Goal: Task Accomplishment & Management: Manage account settings

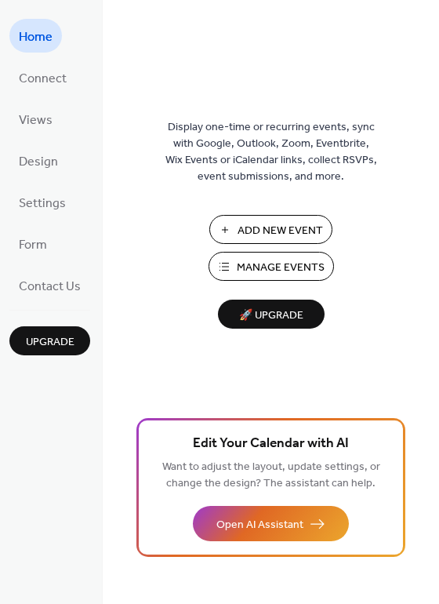
click at [279, 231] on span "Add New Event" at bounding box center [281, 231] width 86 height 16
click at [264, 319] on span "🚀 Upgrade" at bounding box center [272, 315] width 88 height 21
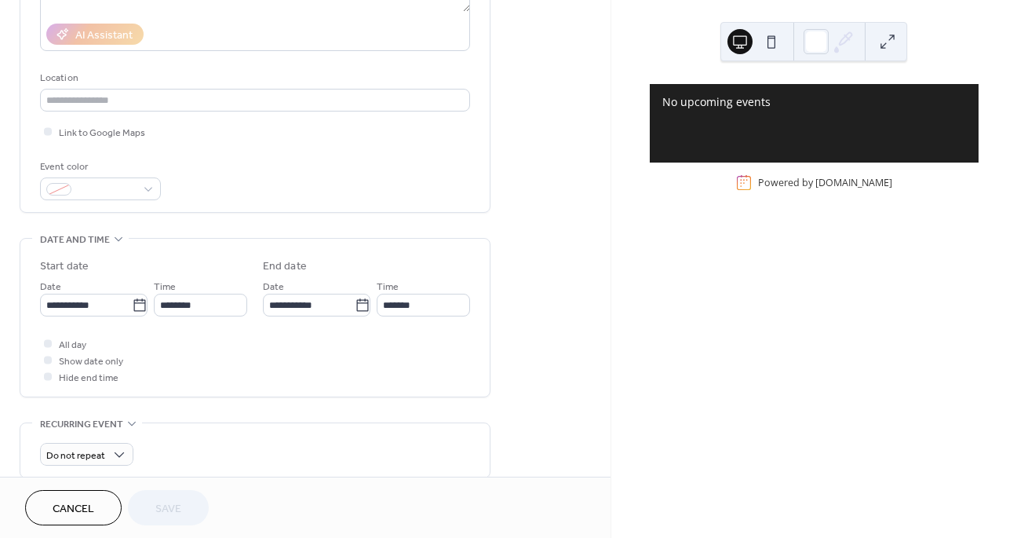
scroll to position [276, 0]
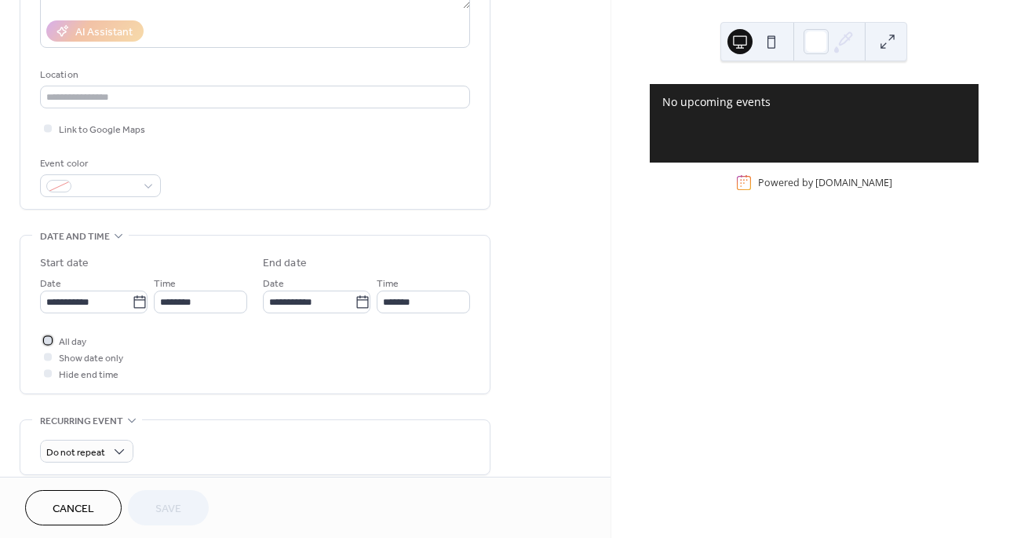
click at [48, 341] on div at bounding box center [48, 340] width 8 height 8
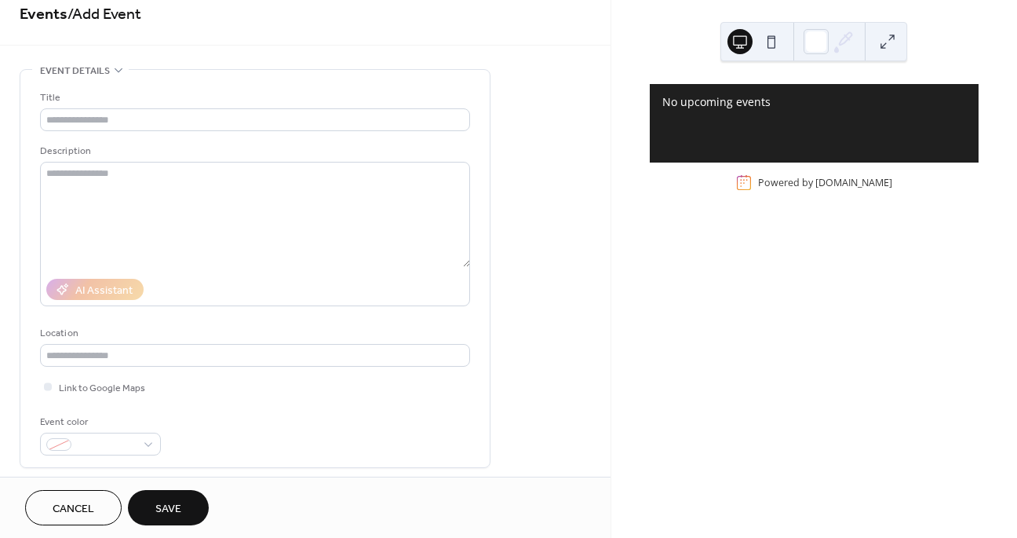
scroll to position [0, 0]
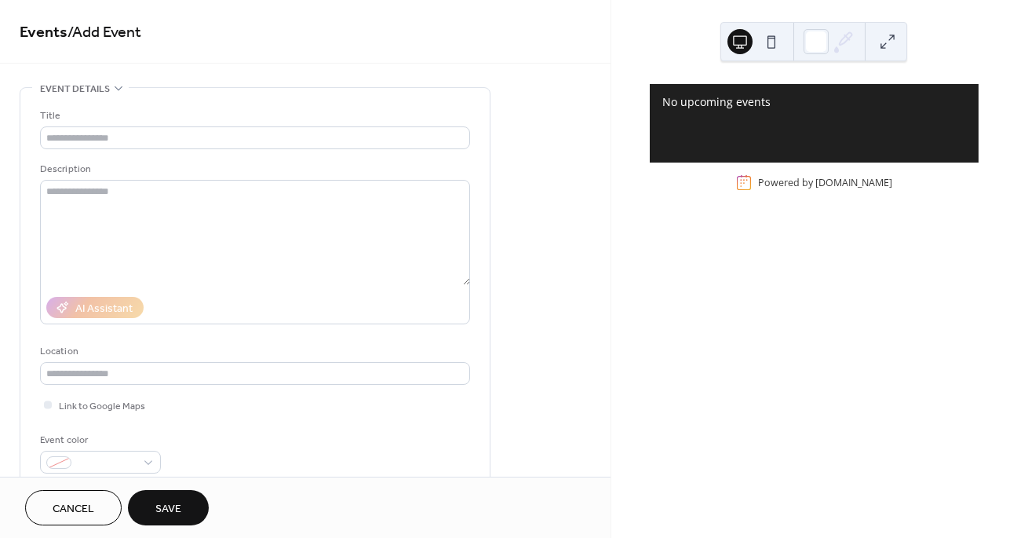
click at [81, 504] on span "Cancel" at bounding box center [74, 509] width 42 height 16
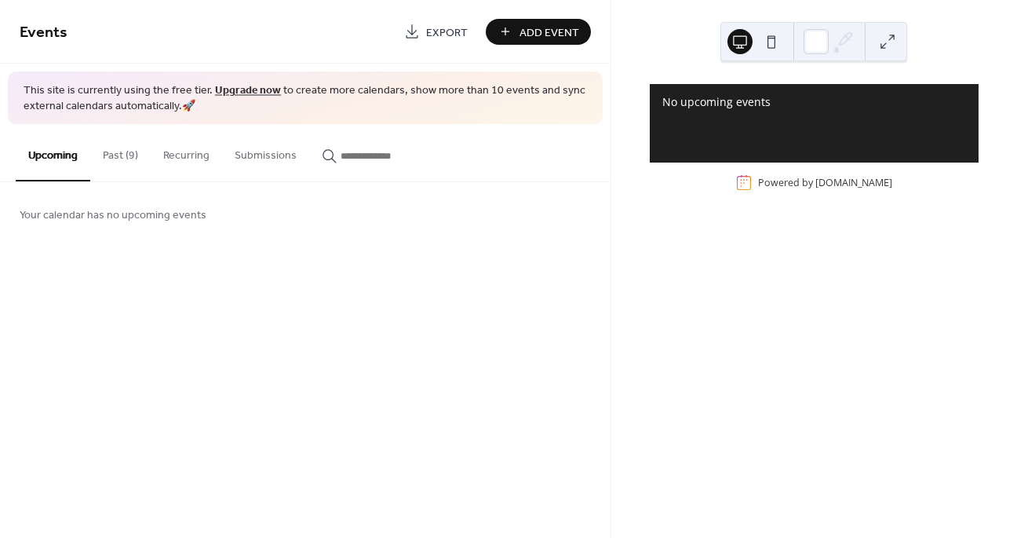
click at [118, 157] on button "Past (9)" at bounding box center [120, 152] width 60 height 56
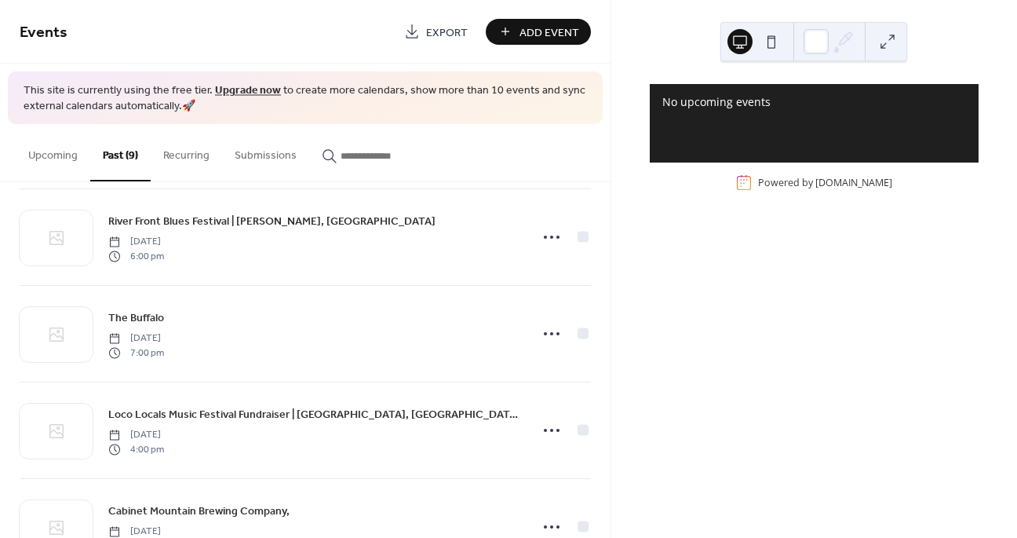
scroll to position [398, 0]
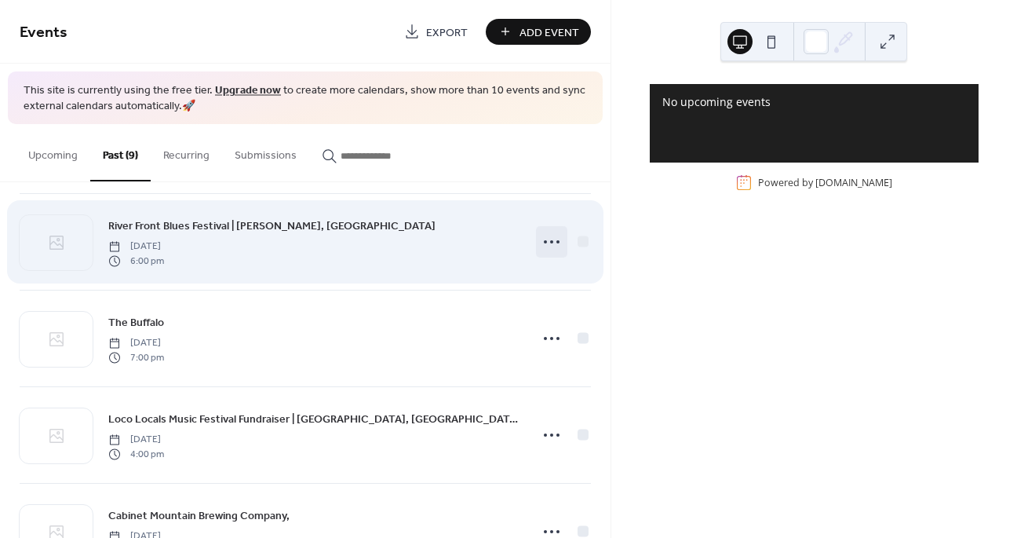
click at [556, 236] on icon at bounding box center [551, 241] width 25 height 25
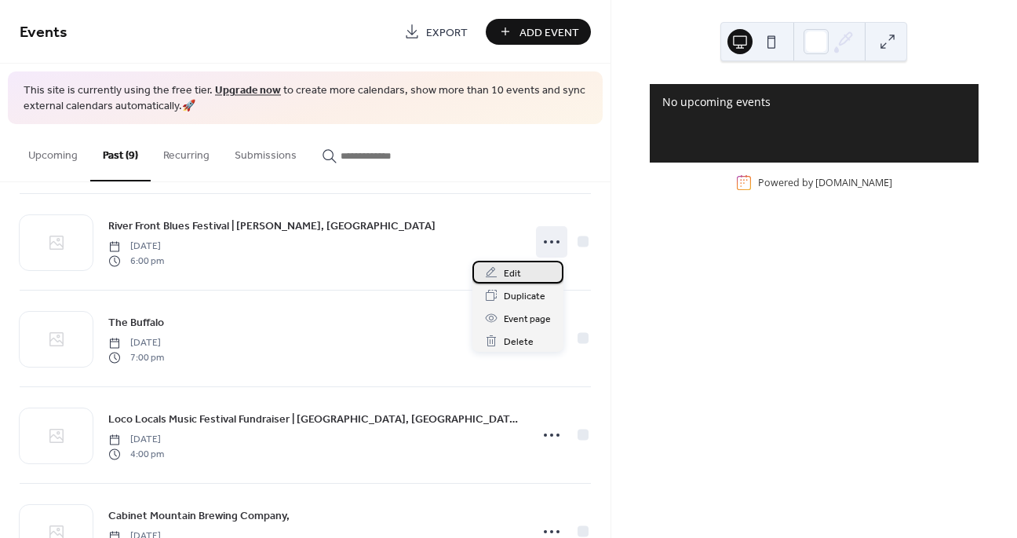
click at [512, 274] on span "Edit" at bounding box center [512, 273] width 17 height 16
